Goal: Check status: Check status

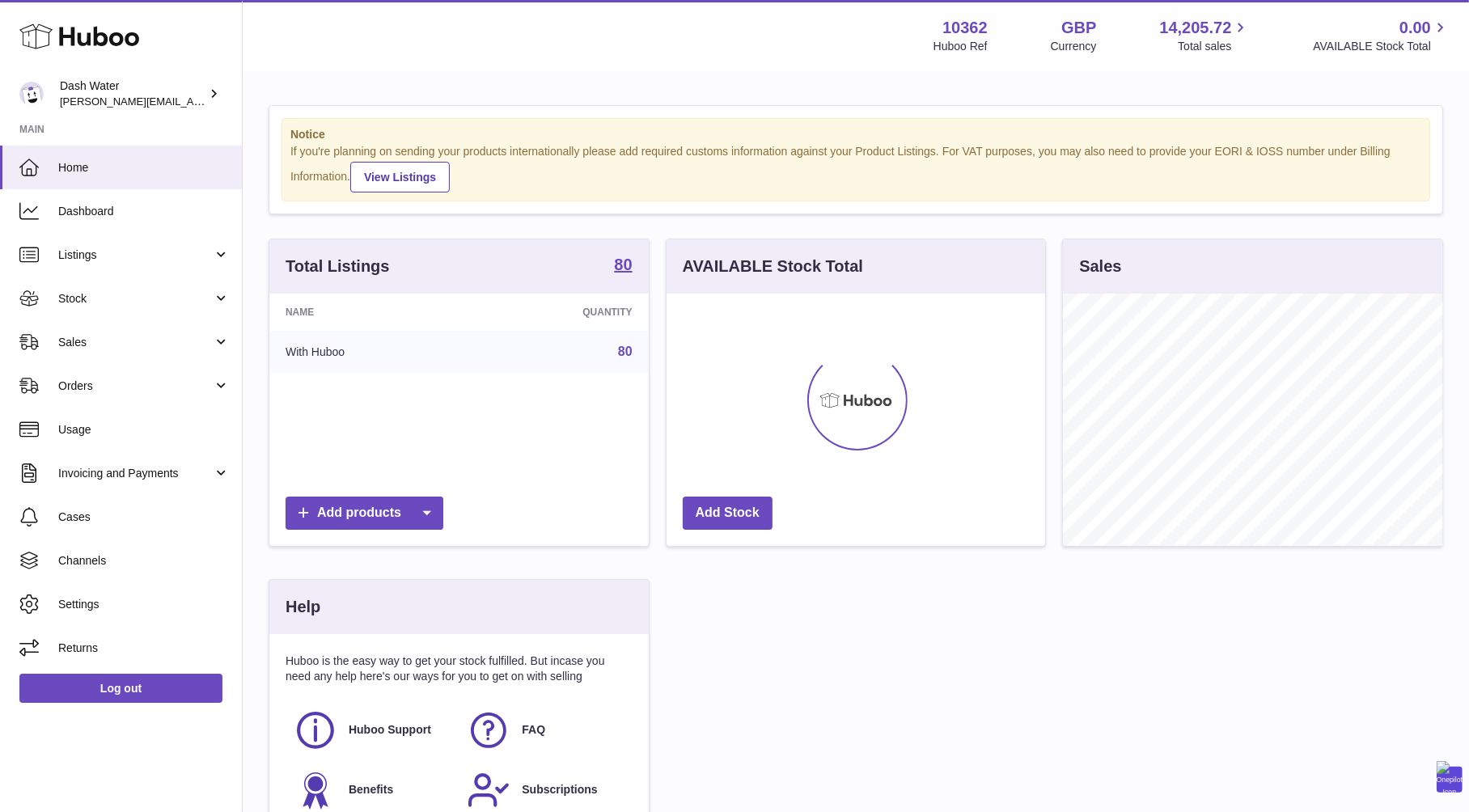
scroll to position [252, 379]
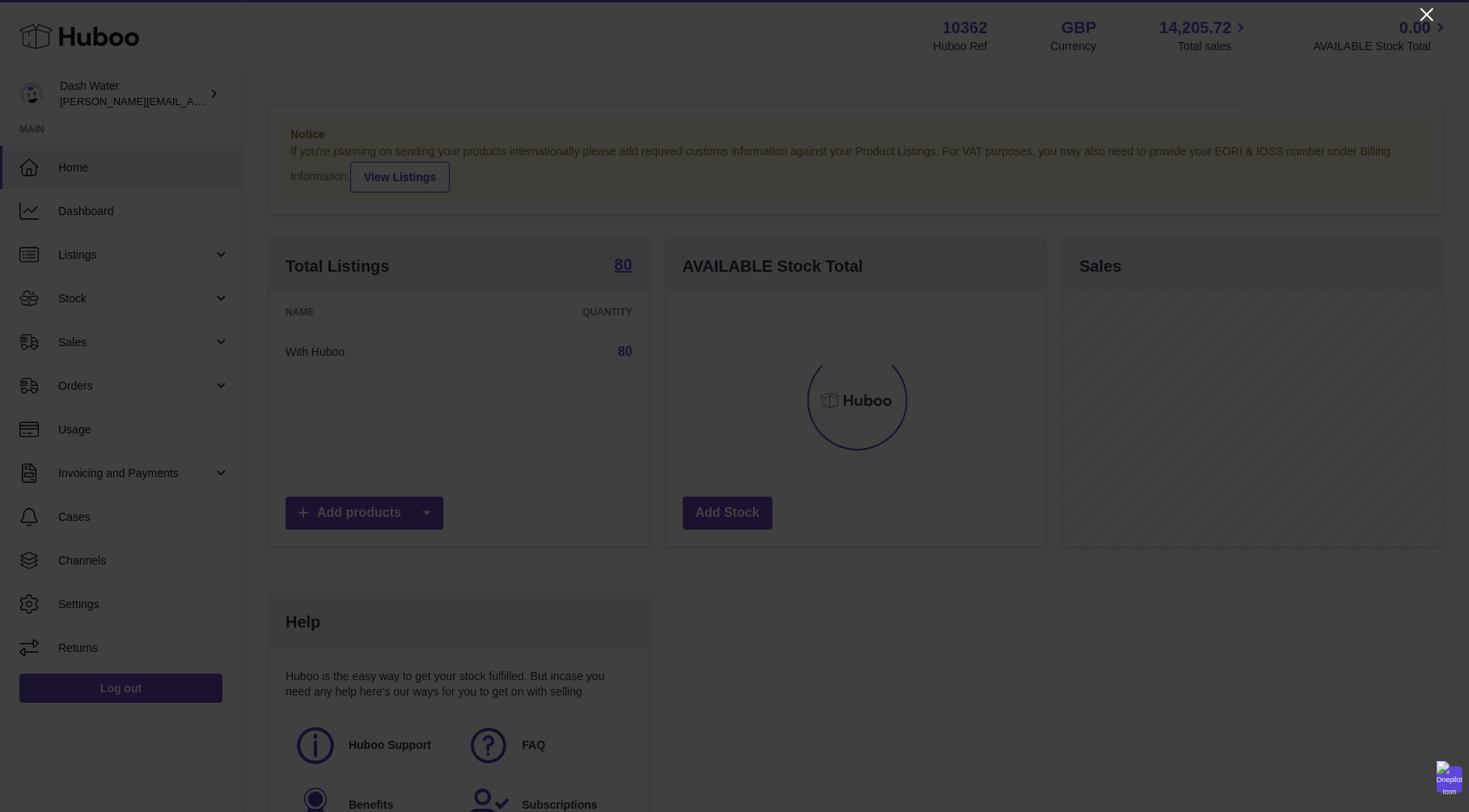
click at [1430, 19] on icon "Close" at bounding box center [1427, 14] width 13 height 13
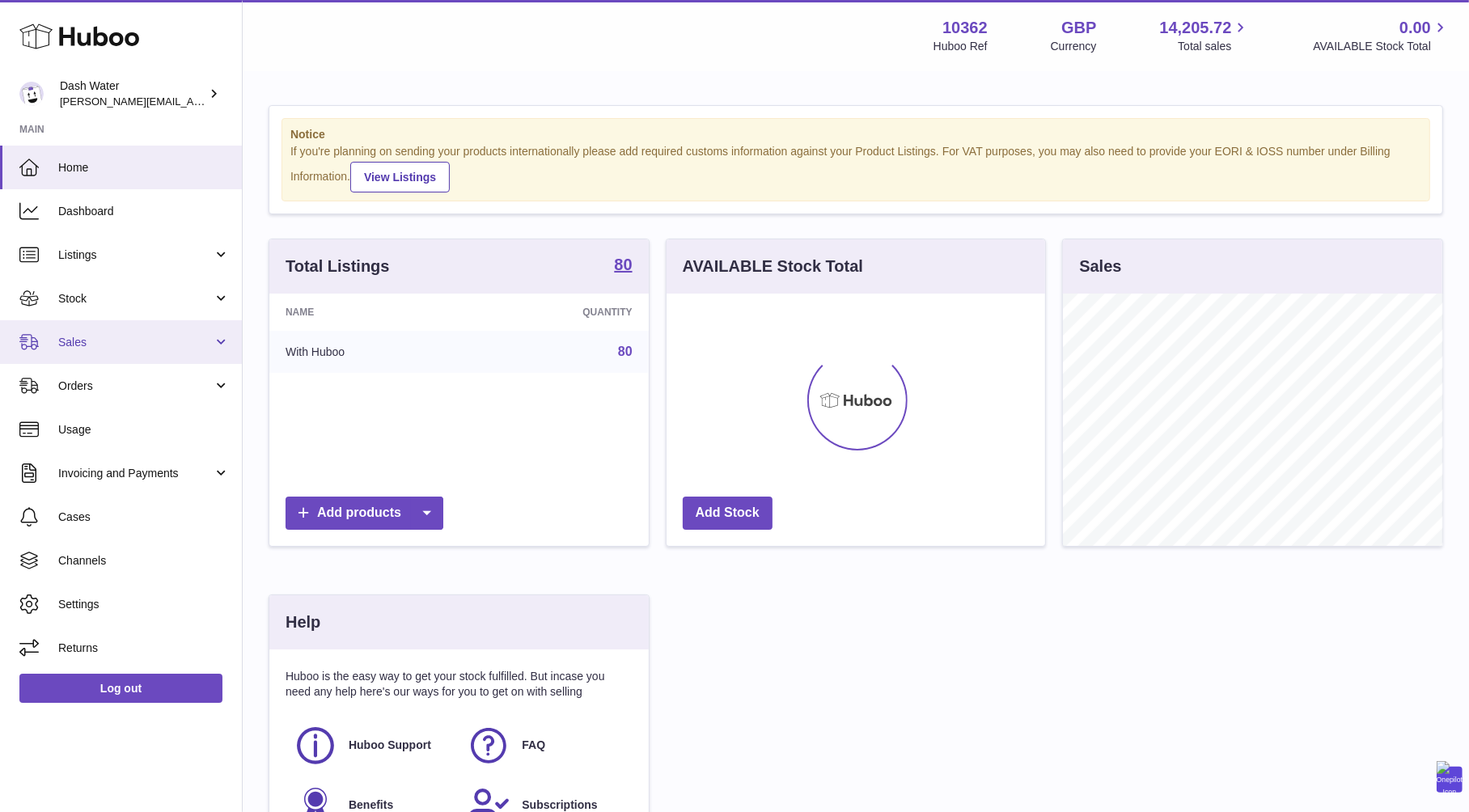
click at [98, 335] on span "Sales" at bounding box center [135, 343] width 154 height 16
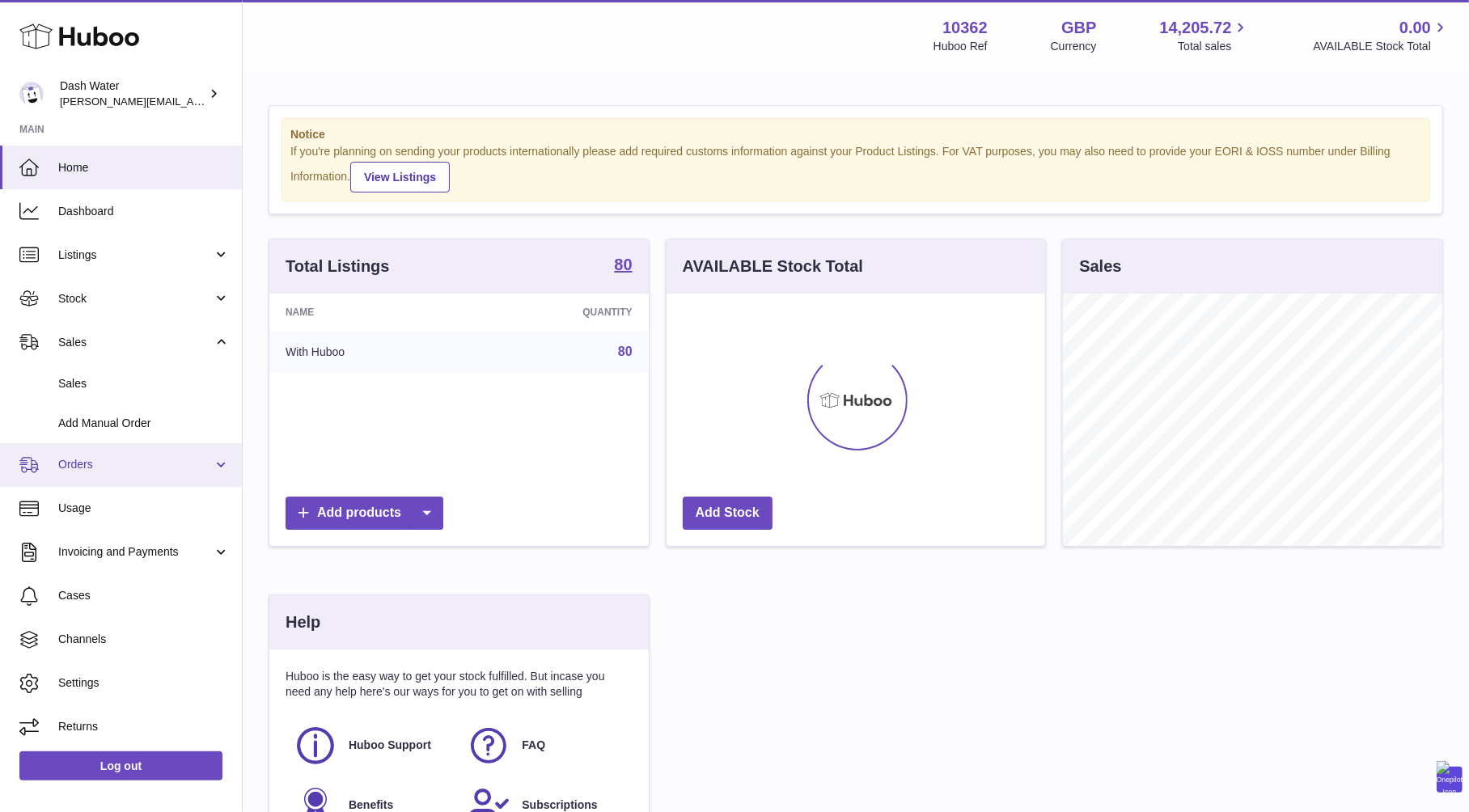
click at [112, 457] on span "Orders" at bounding box center [135, 465] width 154 height 16
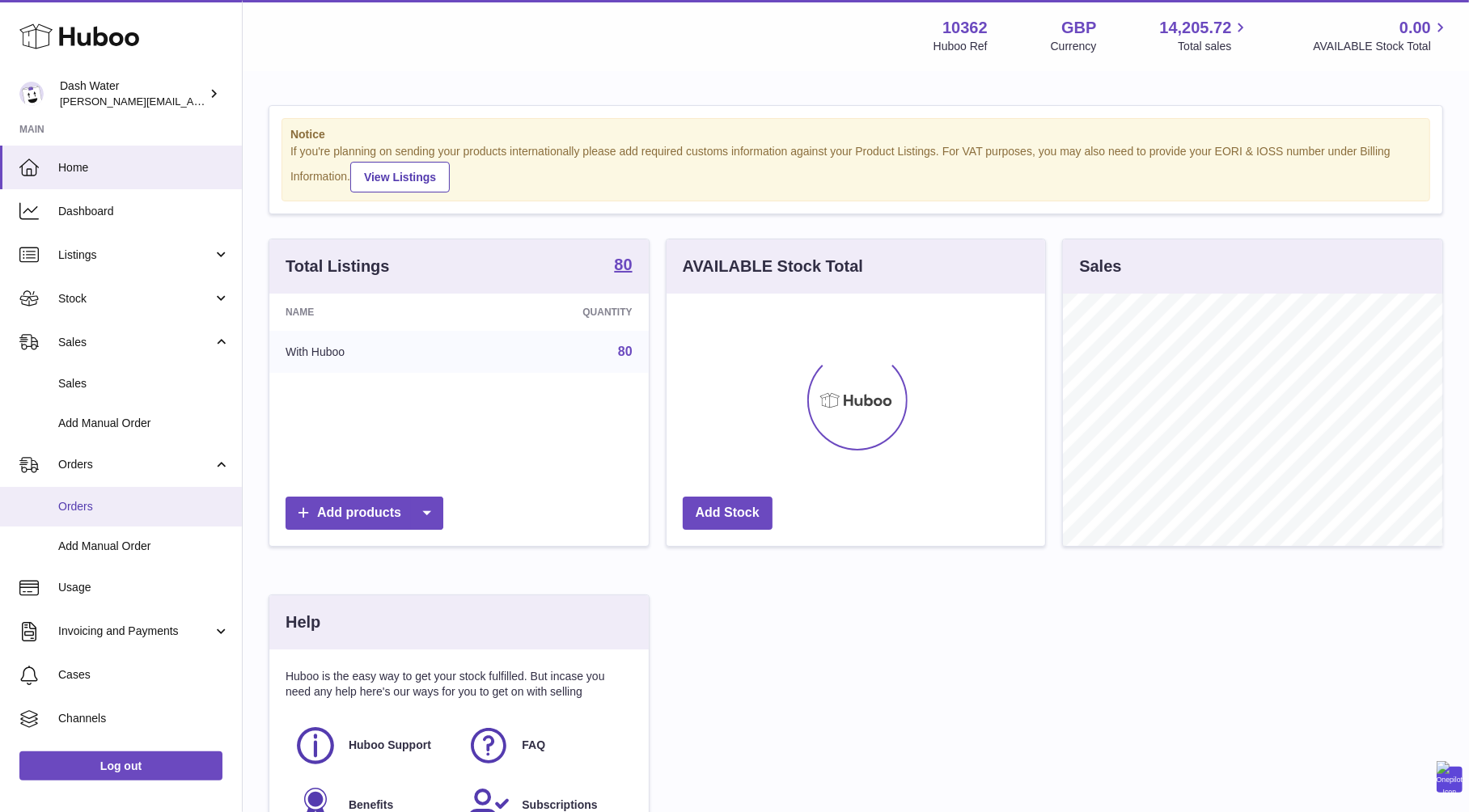
click at [119, 510] on span "Orders" at bounding box center [144, 507] width 172 height 16
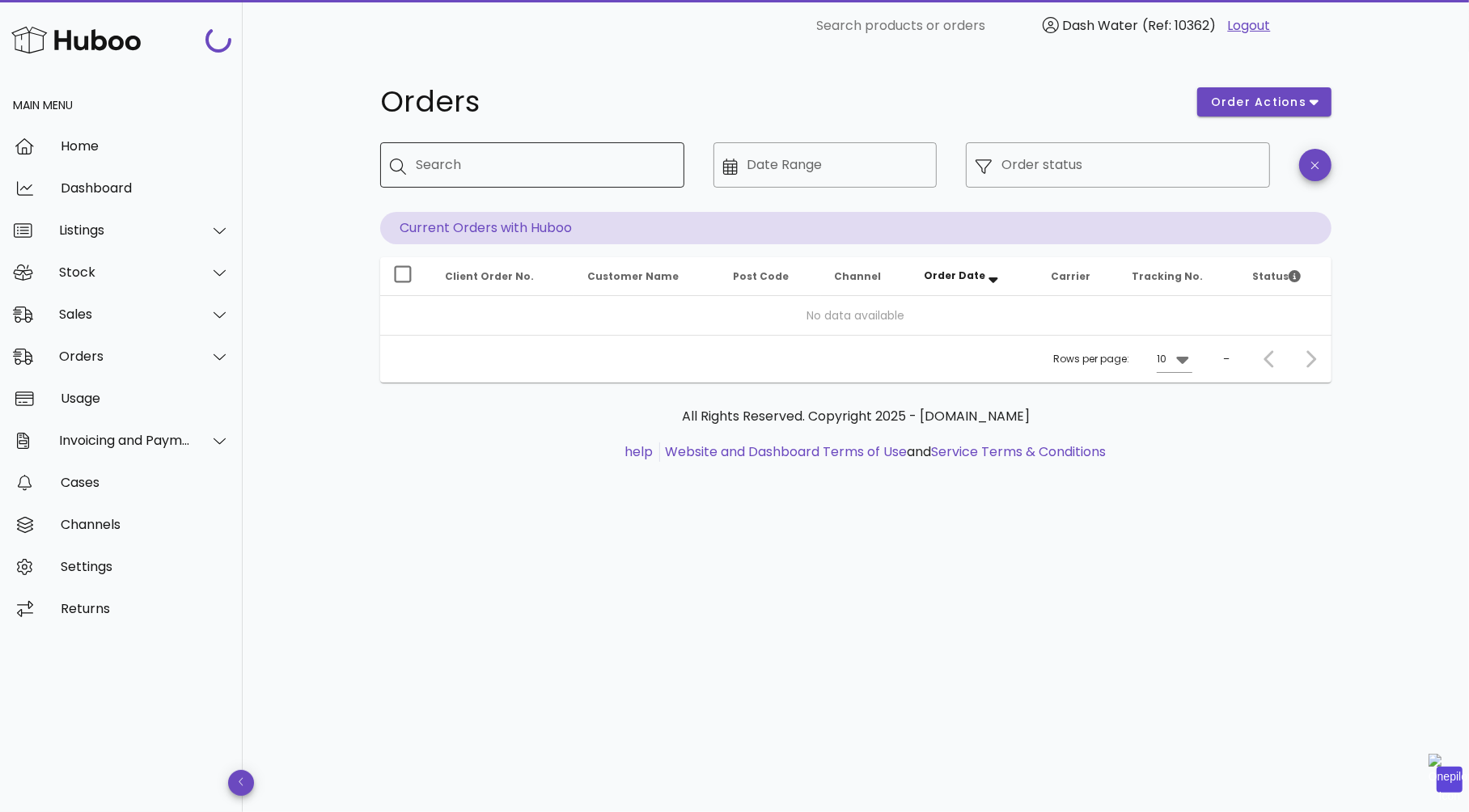
click at [472, 181] on div "Search" at bounding box center [543, 165] width 256 height 45
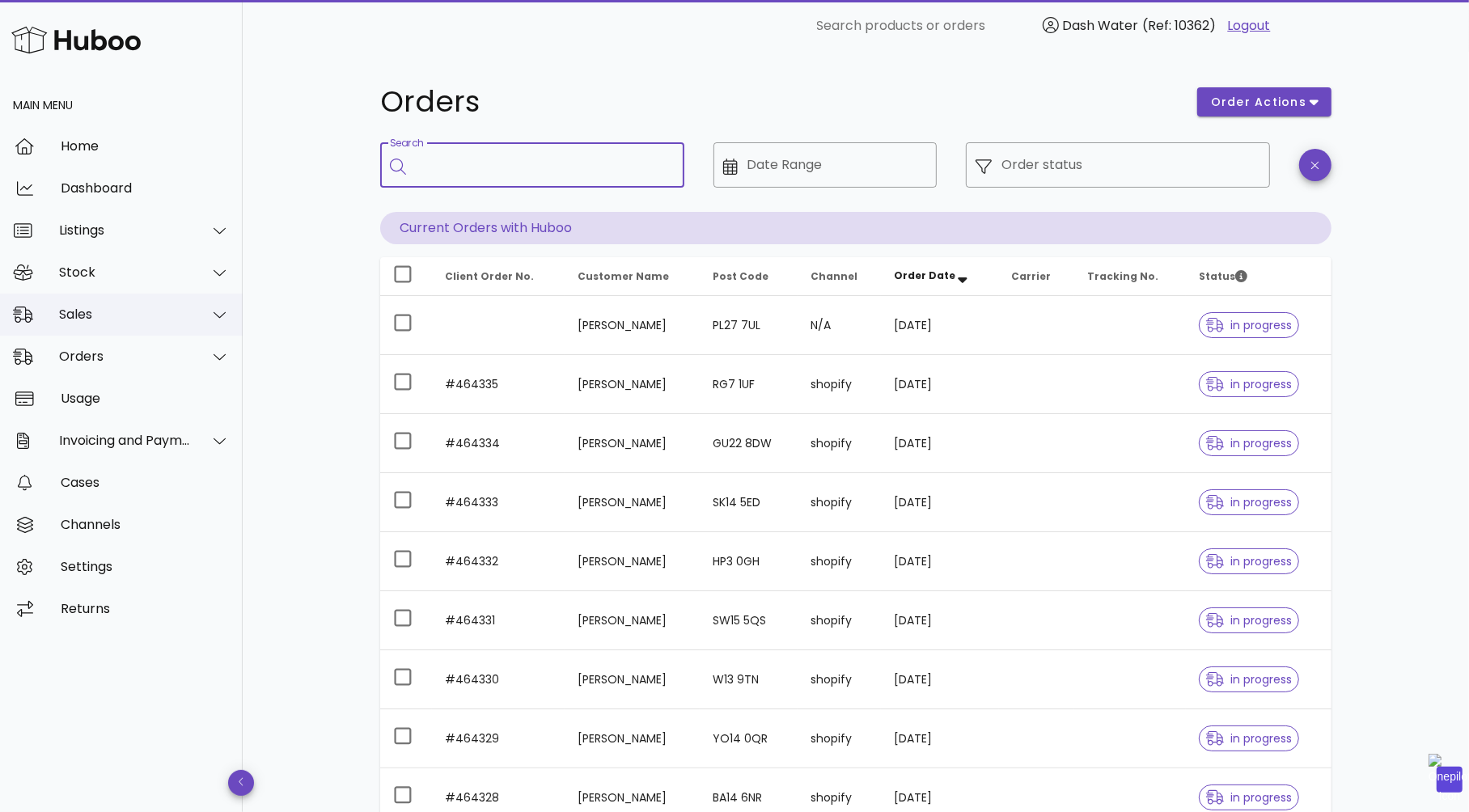
click at [116, 312] on div "Sales" at bounding box center [124, 314] width 131 height 16
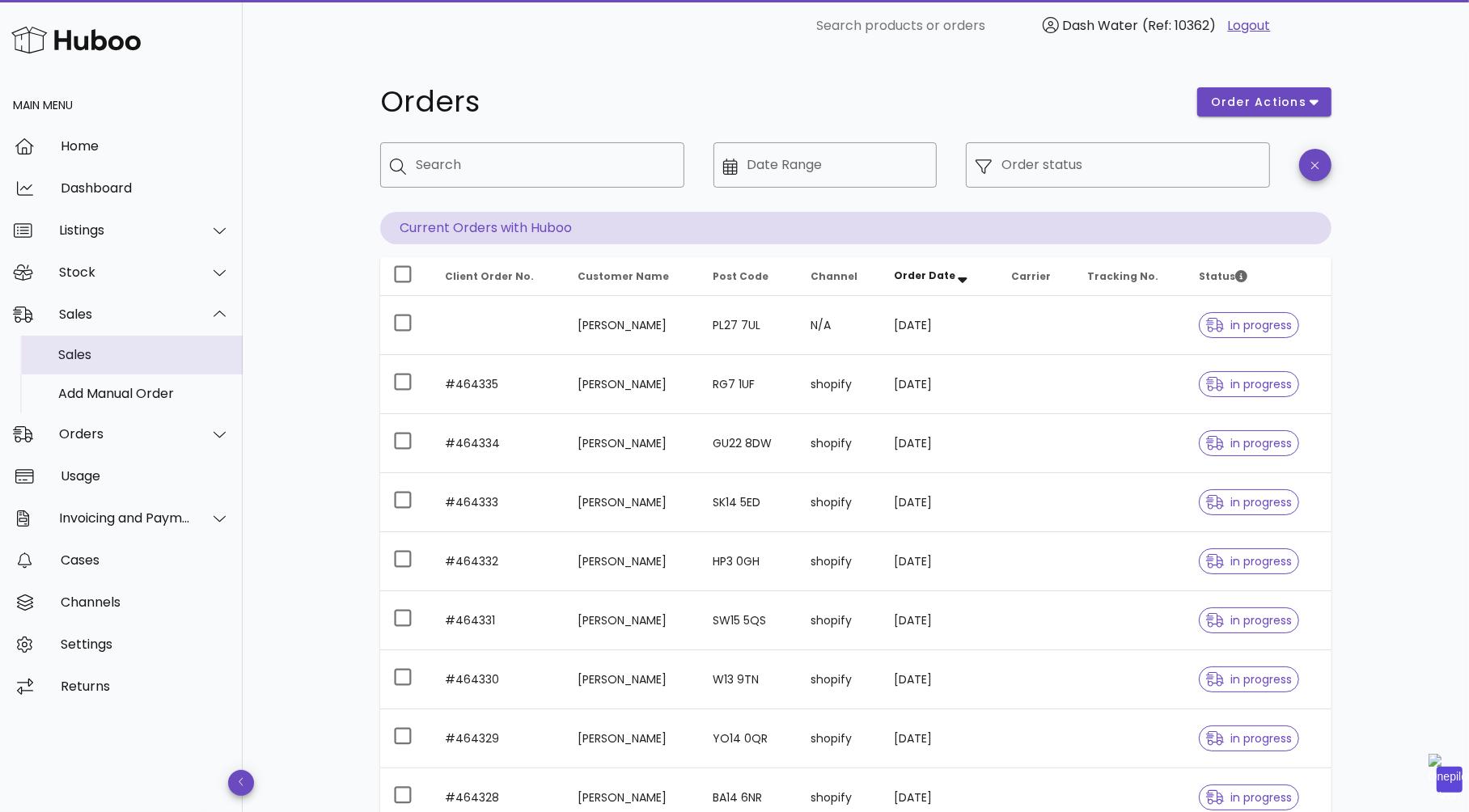
click at [111, 348] on div "Sales" at bounding box center [144, 355] width 172 height 16
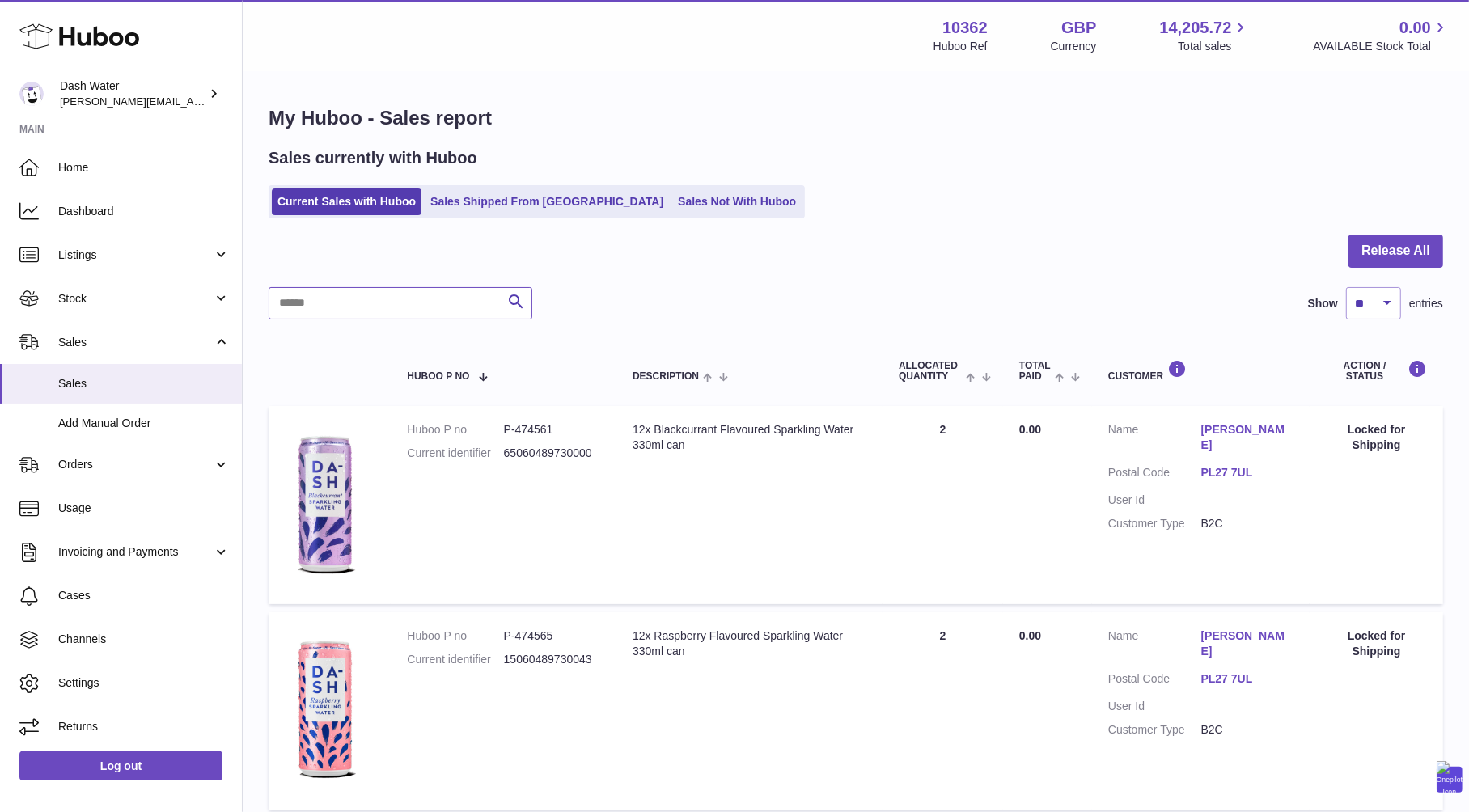
click at [407, 297] on input "text" at bounding box center [400, 303] width 264 height 33
paste input "******"
type input "******"
